Goal: Information Seeking & Learning: Learn about a topic

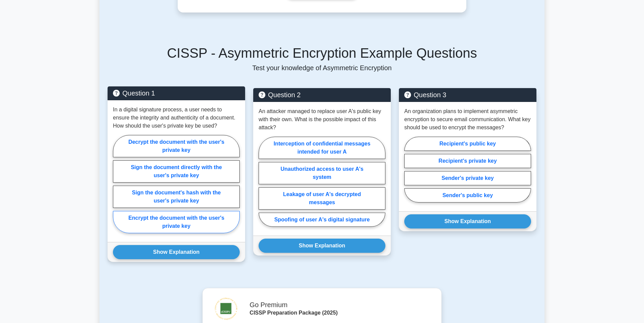
scroll to position [472, 0]
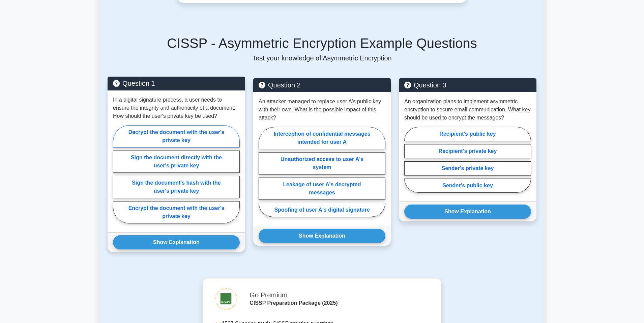
drag, startPoint x: 199, startPoint y: 134, endPoint x: 172, endPoint y: 136, distance: 27.7
click at [172, 136] on label "Decrypt the document with the user's private key" at bounding box center [176, 136] width 127 height 22
click at [117, 174] on input "Decrypt the document with the user's private key" at bounding box center [115, 176] width 4 height 4
radio input "true"
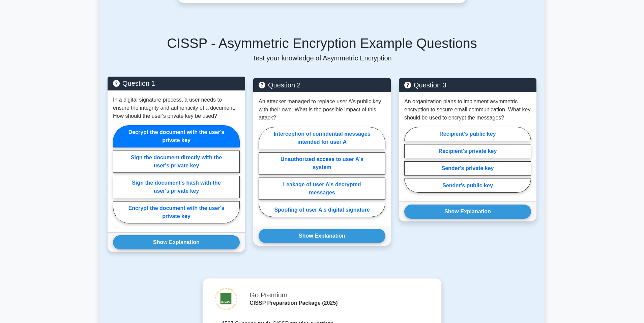
click at [179, 137] on label "Decrypt the document with the user's private key" at bounding box center [176, 136] width 127 height 22
click at [117, 174] on input "Decrypt the document with the user's private key" at bounding box center [115, 176] width 4 height 4
click at [195, 241] on button "Show Explanation" at bounding box center [176, 242] width 127 height 14
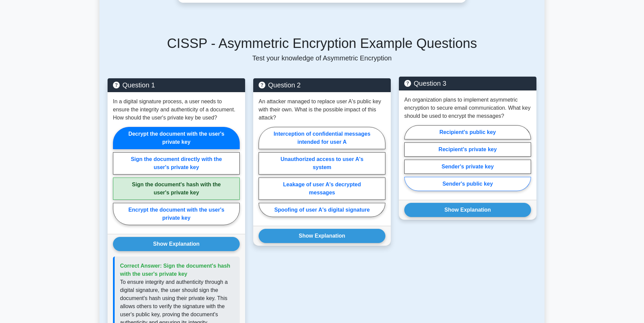
click at [488, 187] on label "Sender's public key" at bounding box center [467, 184] width 127 height 14
click at [409, 162] on input "Sender's public key" at bounding box center [406, 160] width 4 height 4
radio input "true"
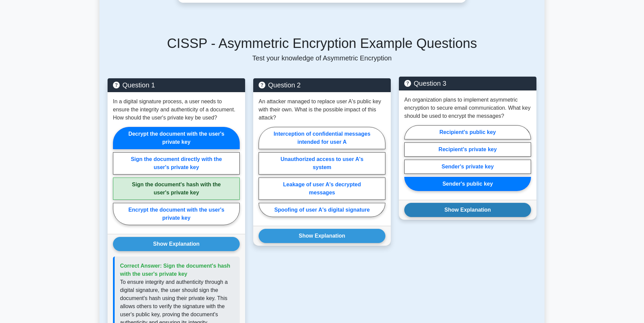
click at [488, 213] on button "Show Explanation" at bounding box center [467, 210] width 127 height 14
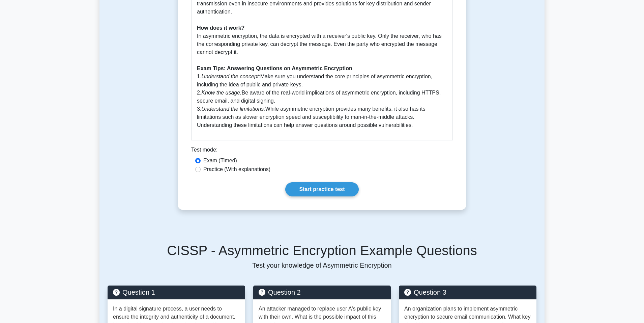
scroll to position [270, 0]
